Goal: Task Accomplishment & Management: Complete application form

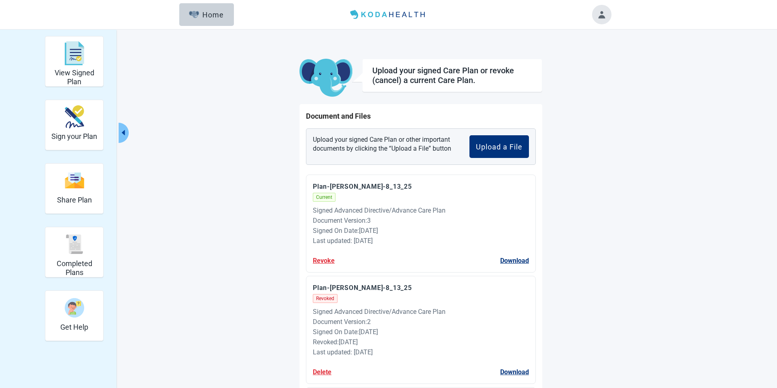
drag, startPoint x: 350, startPoint y: 240, endPoint x: 325, endPoint y: 228, distance: 27.3
drag, startPoint x: 199, startPoint y: 18, endPoint x: 255, endPoint y: 69, distance: 75.3
click at [199, 18] on div "Home" at bounding box center [206, 15] width 35 height 8
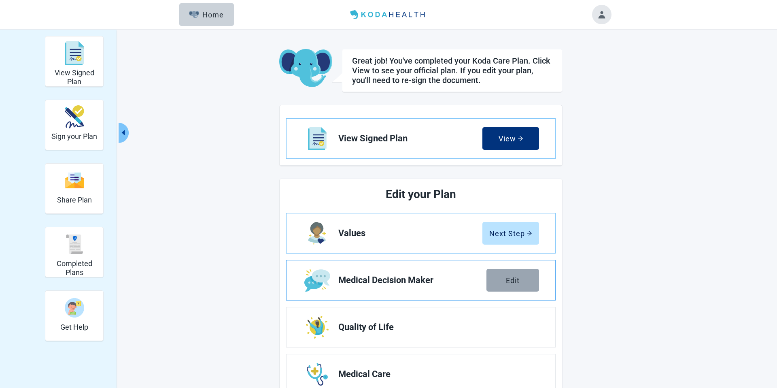
click at [504, 276] on button "Edit" at bounding box center [512, 280] width 53 height 23
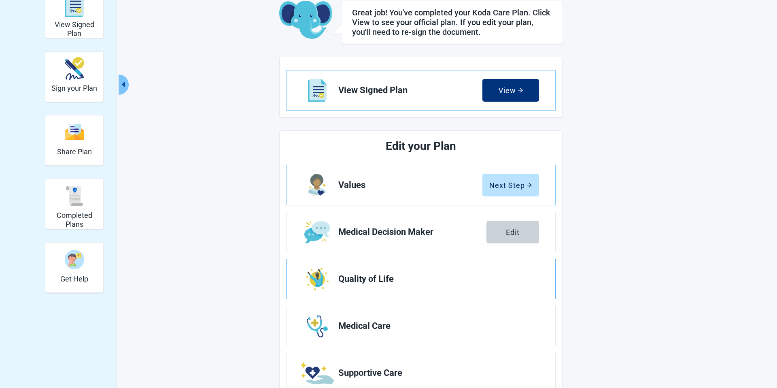
scroll to position [47, 0]
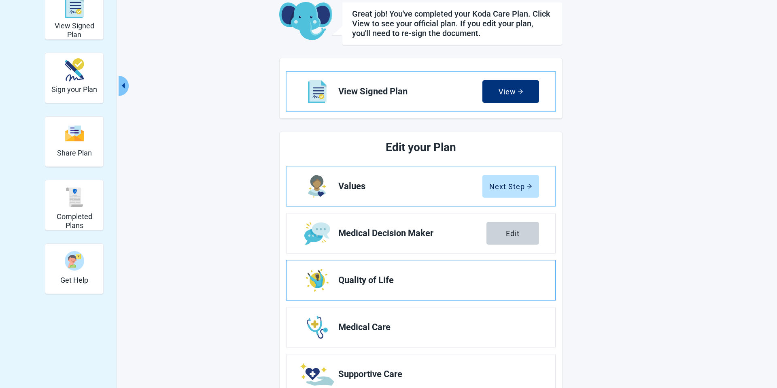
drag, startPoint x: 505, startPoint y: 284, endPoint x: 473, endPoint y: 273, distance: 33.8
click at [505, 284] on span "Quality of Life" at bounding box center [435, 280] width 194 height 10
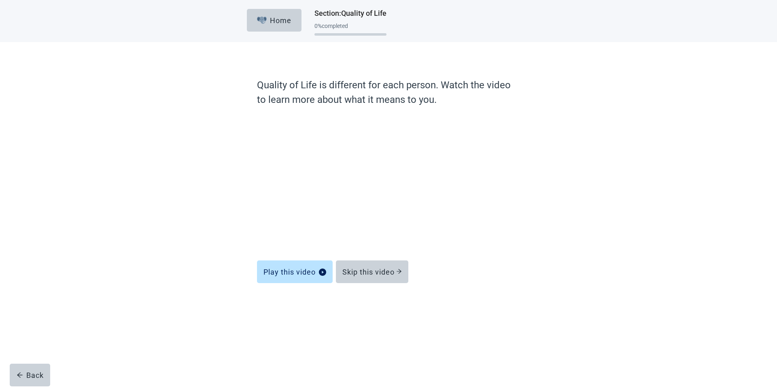
drag, startPoint x: 374, startPoint y: 269, endPoint x: 369, endPoint y: 247, distance: 22.6
click at [374, 269] on div "Skip this video" at bounding box center [371, 271] width 59 height 8
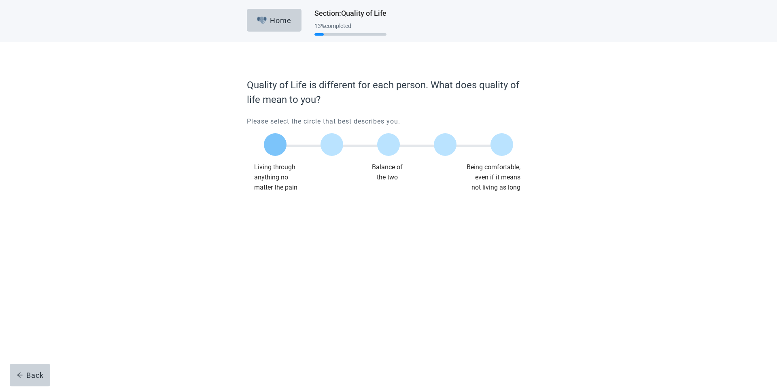
click at [280, 140] on label "Main content" at bounding box center [275, 144] width 23 height 23
click at [275, 208] on div "Continue" at bounding box center [269, 209] width 32 height 8
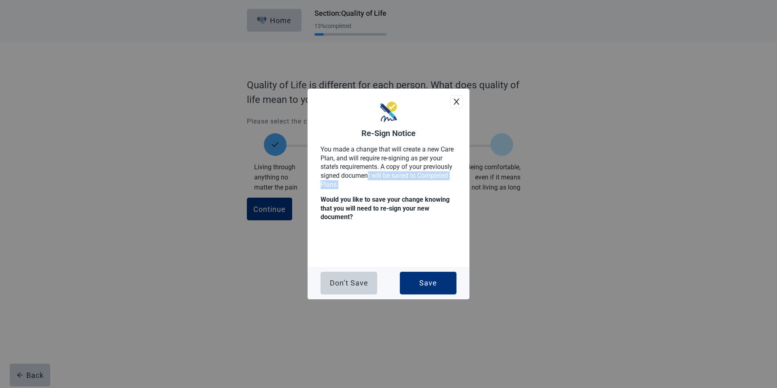
drag, startPoint x: 344, startPoint y: 184, endPoint x: 369, endPoint y: 174, distance: 26.1
click at [369, 174] on p "You made a change that will create a new Care Plan, and will require re-signing…" at bounding box center [388, 167] width 136 height 44
drag, startPoint x: 330, startPoint y: 138, endPoint x: 368, endPoint y: 148, distance: 39.6
click at [331, 138] on div "Re-Sign Notice You made a change that will create a new Care Plan, and will req…" at bounding box center [389, 178] width 162 height 178
drag, startPoint x: 356, startPoint y: 182, endPoint x: 381, endPoint y: 165, distance: 30.3
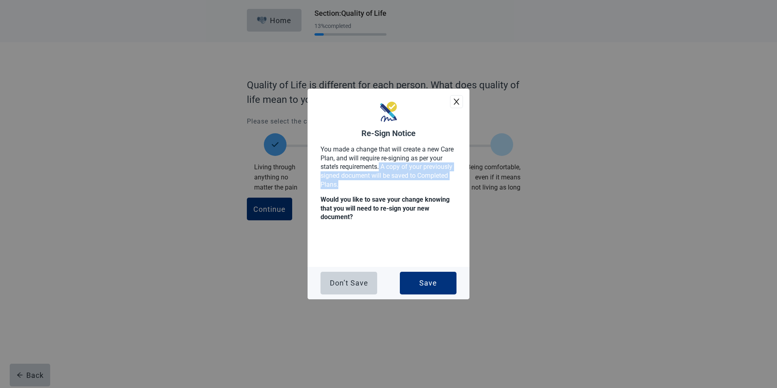
click at [381, 165] on p "You made a change that will create a new Care Plan, and will require re-signing…" at bounding box center [388, 167] width 136 height 44
click at [394, 183] on p "You made a change that will create a new Care Plan, and will require re-signing…" at bounding box center [388, 167] width 136 height 44
drag, startPoint x: 420, startPoint y: 281, endPoint x: 389, endPoint y: 185, distance: 101.2
click at [420, 280] on div "Save" at bounding box center [428, 283] width 18 height 8
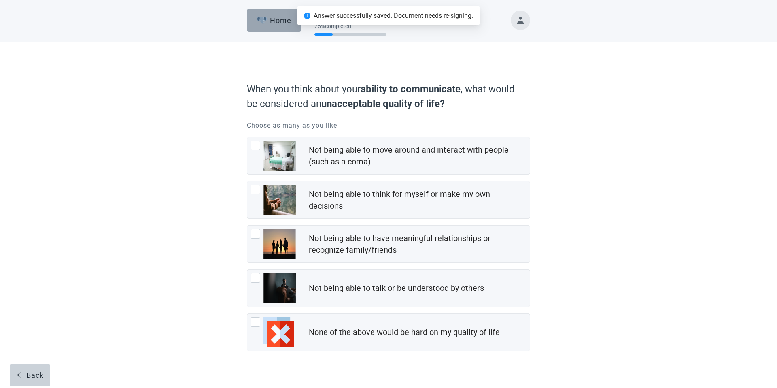
click at [273, 21] on div "Home" at bounding box center [274, 20] width 35 height 8
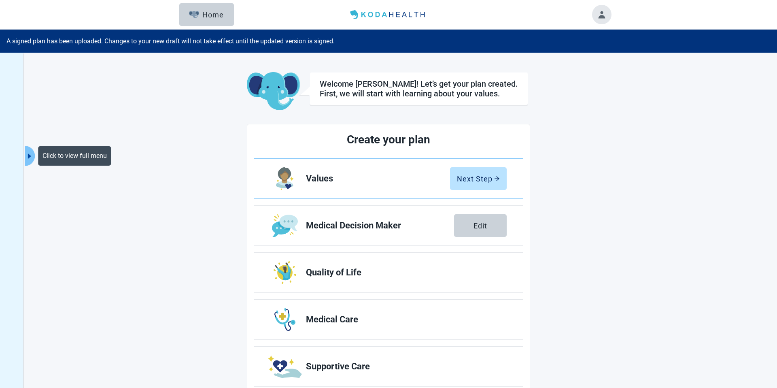
click at [26, 152] on icon "caret-right" at bounding box center [29, 156] width 8 height 8
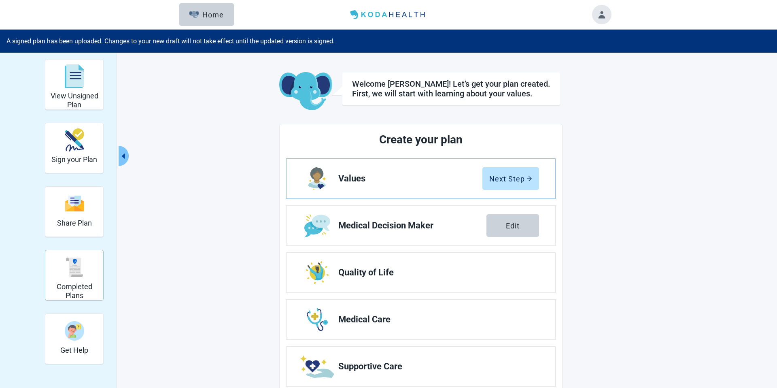
click at [80, 259] on img "Completed Plans" at bounding box center [74, 266] width 19 height 19
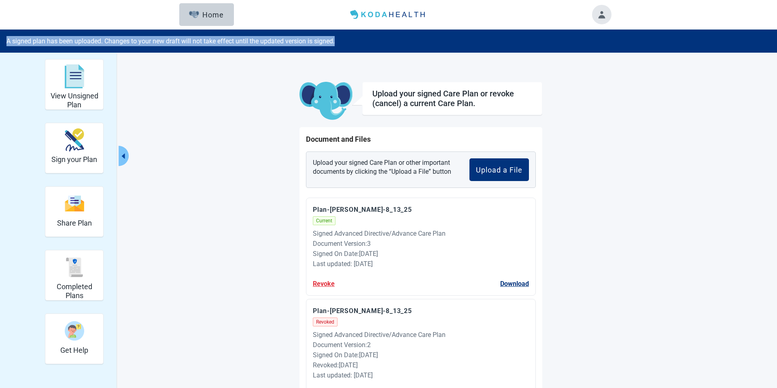
drag, startPoint x: 351, startPoint y: 44, endPoint x: 15, endPoint y: 22, distance: 336.9
click at [5, 42] on div "A signed plan has been uploaded. Changes to your new draft will not take effect…" at bounding box center [388, 41] width 777 height 23
copy div "A signed plan has been uploaded. Changes to your new draft will not take effect…"
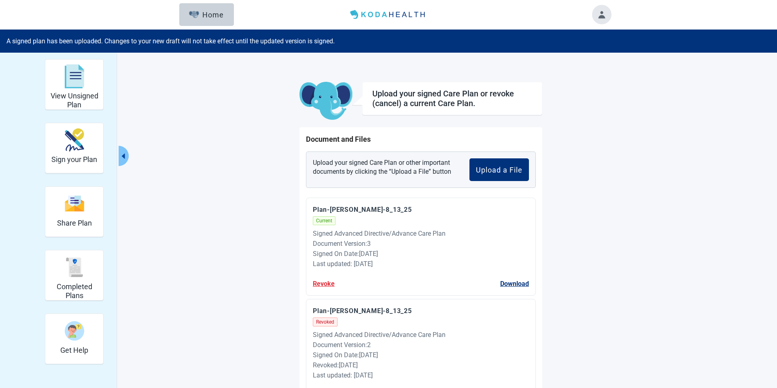
drag, startPoint x: 261, startPoint y: 95, endPoint x: 310, endPoint y: 107, distance: 50.6
click at [263, 95] on main "Upload your signed Care Plan or revoke (cancel) a current Care Plan. Document a…" at bounding box center [421, 303] width 380 height 443
click at [76, 98] on h2 "View Unsigned Plan" at bounding box center [74, 99] width 51 height 17
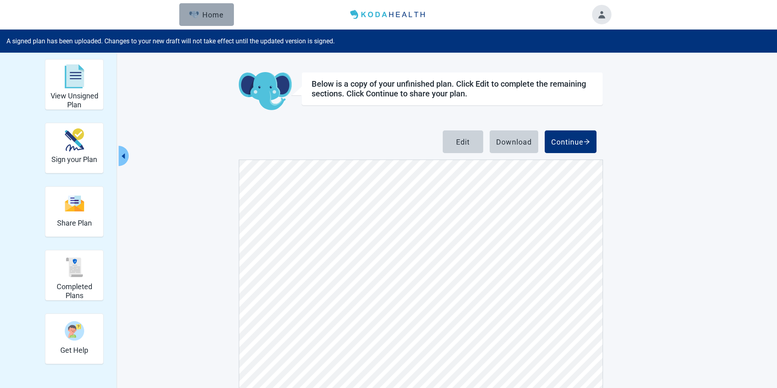
click at [202, 17] on div "Home" at bounding box center [206, 15] width 35 height 8
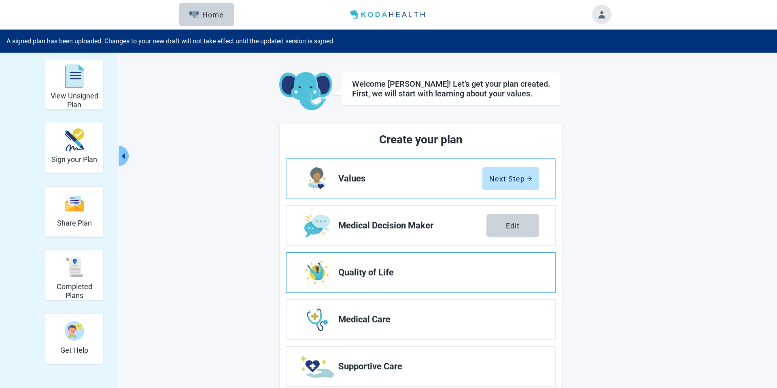
click at [450, 278] on link "Quality of Life" at bounding box center [420, 272] width 269 height 40
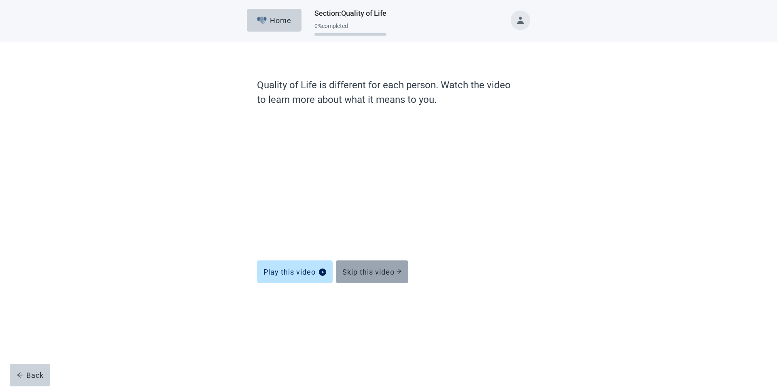
click at [371, 273] on div "Skip this video" at bounding box center [371, 271] width 59 height 8
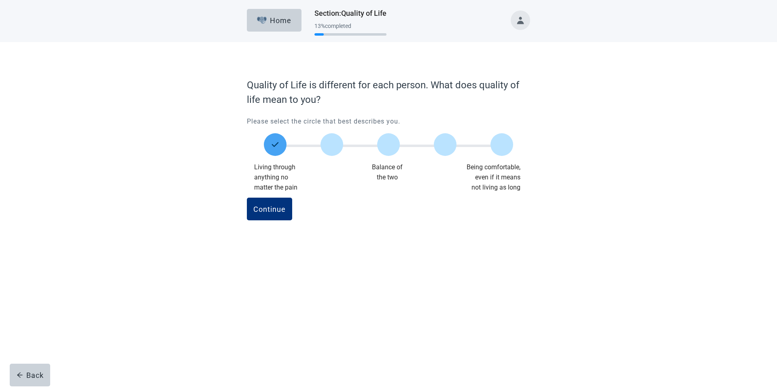
drag, startPoint x: 396, startPoint y: 143, endPoint x: 364, endPoint y: 158, distance: 35.5
click at [395, 143] on label "Main content" at bounding box center [388, 144] width 23 height 23
click at [271, 207] on div "Continue" at bounding box center [269, 209] width 32 height 8
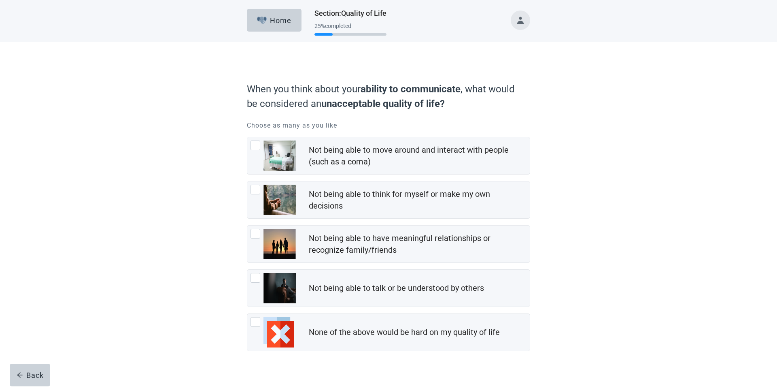
drag, startPoint x: 270, startPoint y: 18, endPoint x: 339, endPoint y: 53, distance: 76.9
click at [270, 18] on div "Home" at bounding box center [274, 20] width 35 height 8
